Goal: Entertainment & Leisure: Consume media (video, audio)

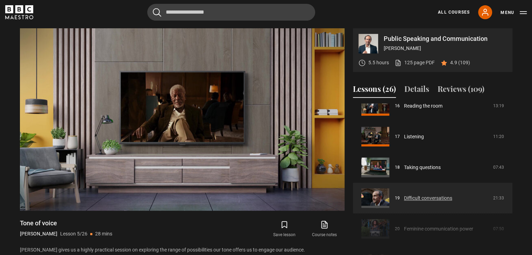
scroll to position [512, 0]
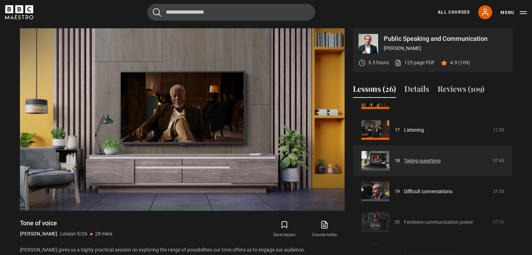
click at [441, 165] on link "Taking questions" at bounding box center [422, 160] width 37 height 7
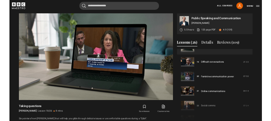
scroll to position [578, 0]
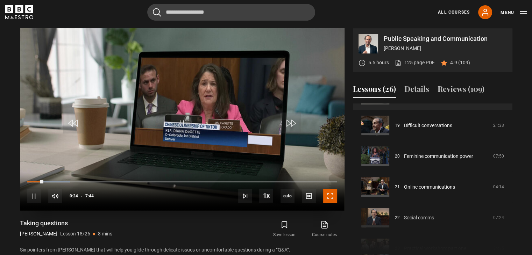
drag, startPoint x: 328, startPoint y: 200, endPoint x: 328, endPoint y: 231, distance: 30.4
click at [328, 200] on span "Video Player" at bounding box center [330, 196] width 14 height 14
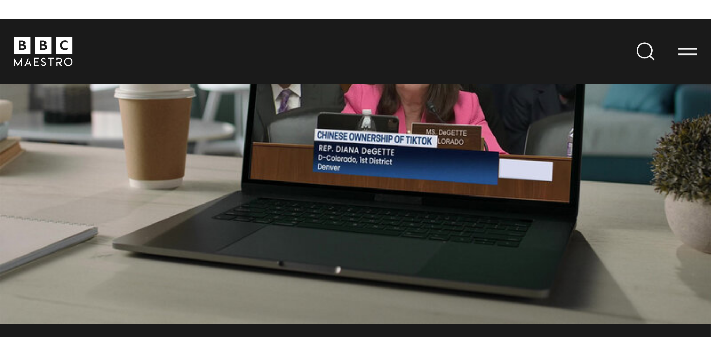
scroll to position [0, 0]
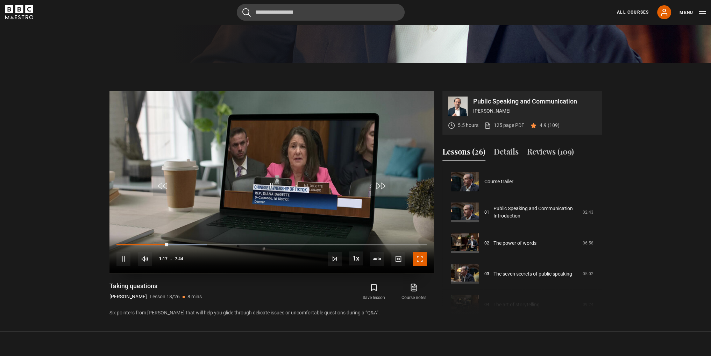
click at [424, 255] on span "Video Player" at bounding box center [420, 259] width 14 height 14
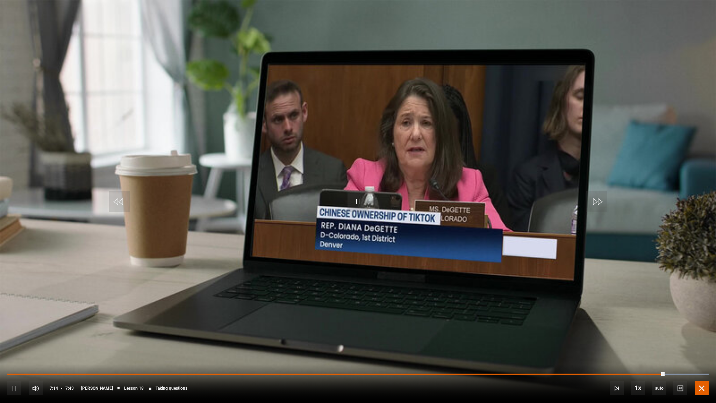
drag, startPoint x: 699, startPoint y: 385, endPoint x: 699, endPoint y: 354, distance: 30.4
click at [532, 255] on span "Video Player" at bounding box center [702, 388] width 14 height 14
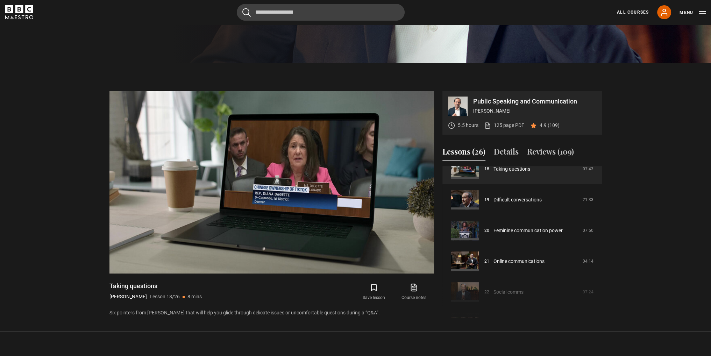
scroll to position [558, 0]
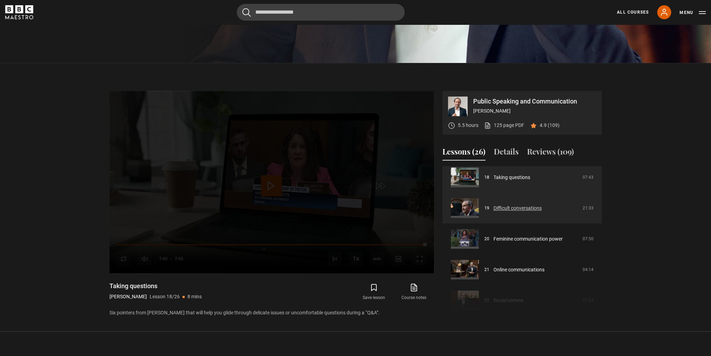
click at [525, 208] on link "Difficult conversations" at bounding box center [517, 208] width 48 height 7
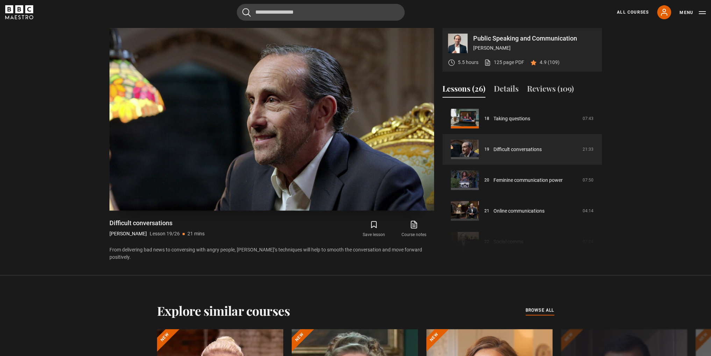
click at [272, 128] on span "Video Player" at bounding box center [271, 122] width 21 height 21
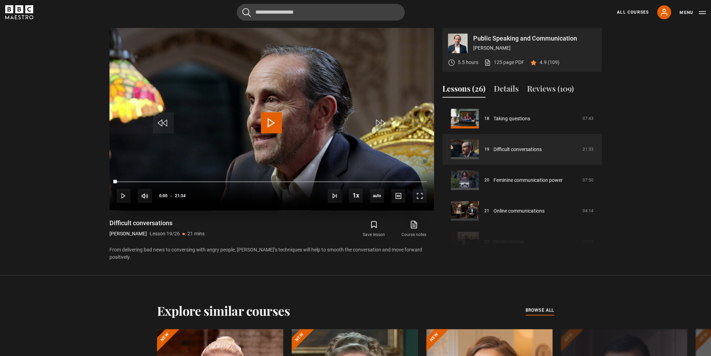
click at [272, 128] on span "Video Player" at bounding box center [271, 122] width 21 height 21
